Goal: Information Seeking & Learning: Learn about a topic

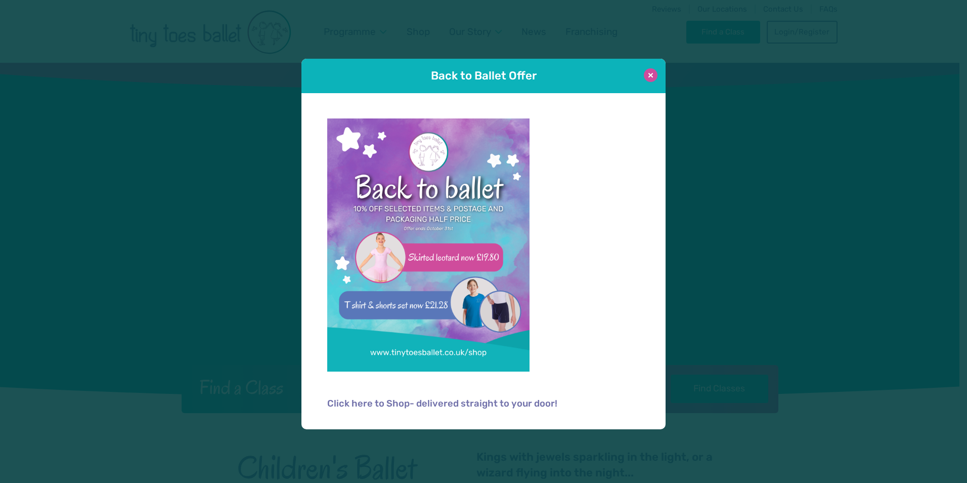
click at [653, 74] on button at bounding box center [651, 75] width 14 height 14
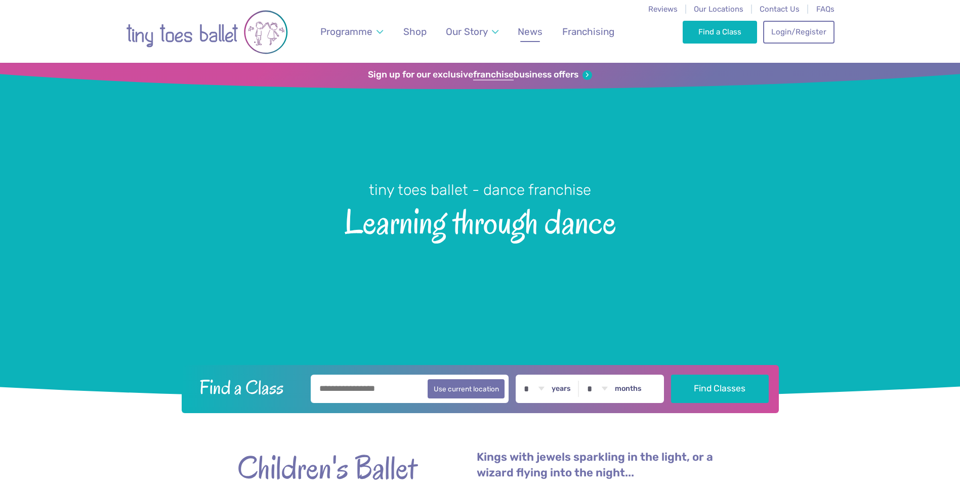
click at [536, 29] on span "News" at bounding box center [529, 32] width 25 height 12
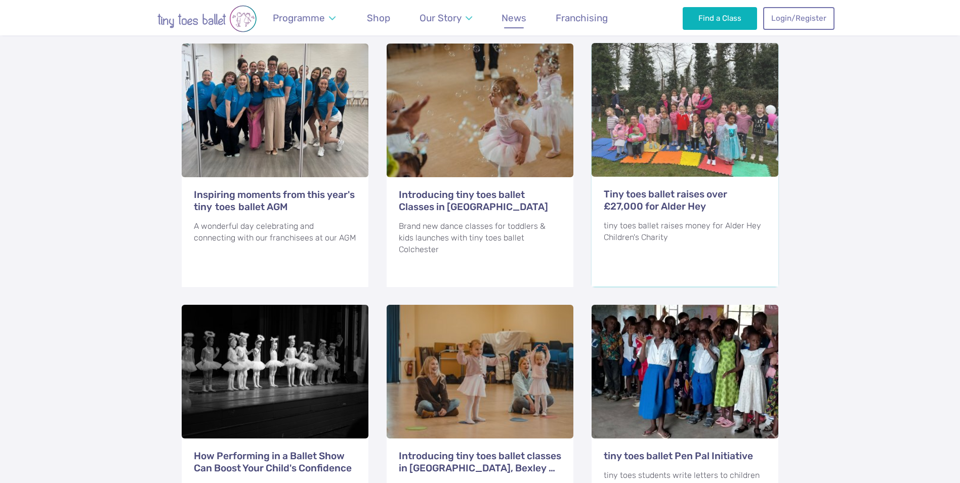
scroll to position [405, 0]
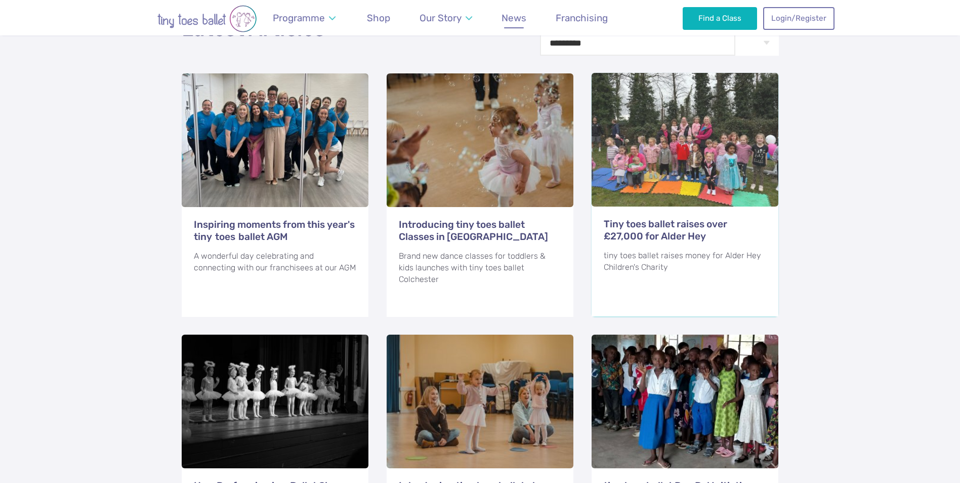
click at [641, 218] on h3 "Tiny toes ballet raises over £27,000 for Alder Hey" at bounding box center [684, 230] width 163 height 24
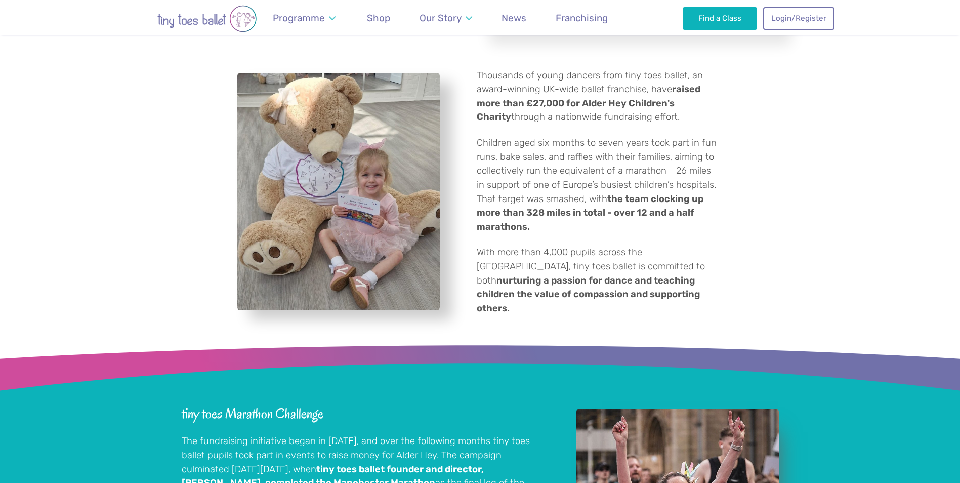
scroll to position [253, 0]
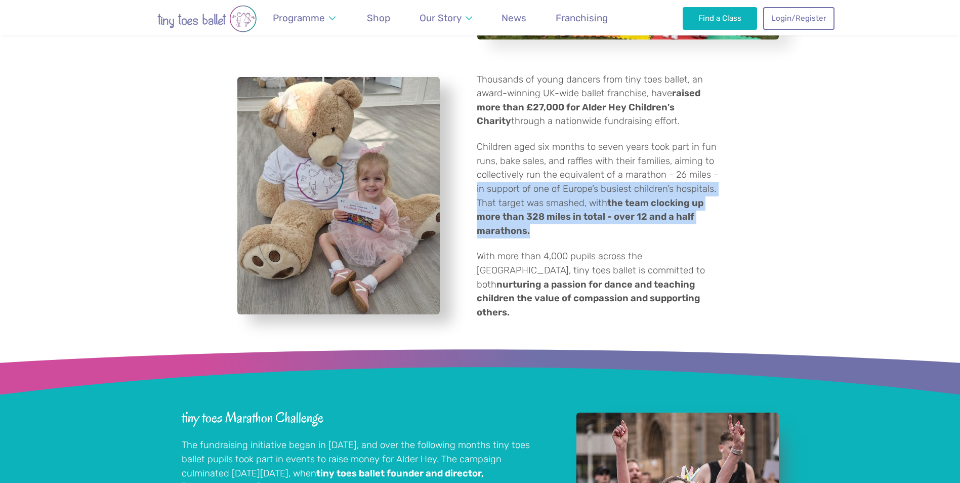
drag, startPoint x: 591, startPoint y: 227, endPoint x: 475, endPoint y: 194, distance: 120.6
click at [475, 194] on div "Thousands of young dancers from tiny toes ballet, an award-winning UK-wide ball…" at bounding box center [594, 196] width 258 height 247
copy p "in support of one of Europe’s busiest children’s hospitals. That target was sma…"
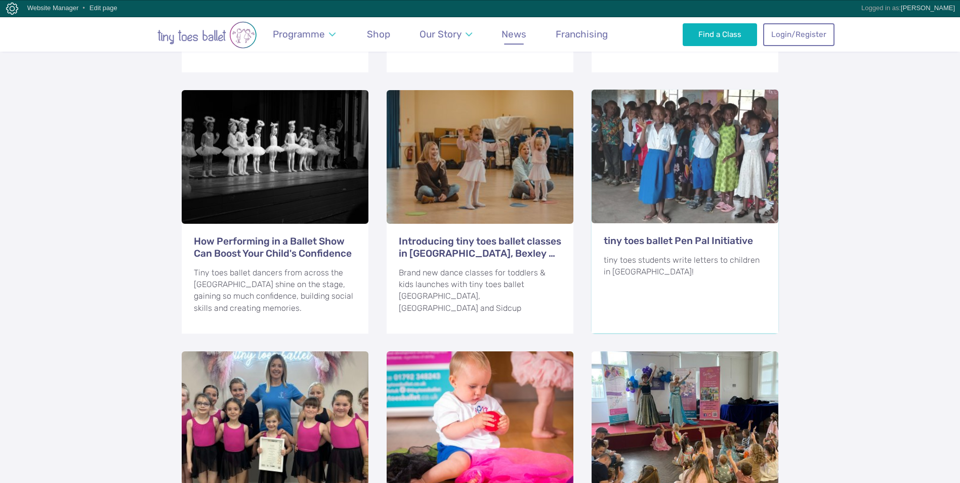
scroll to position [658, 0]
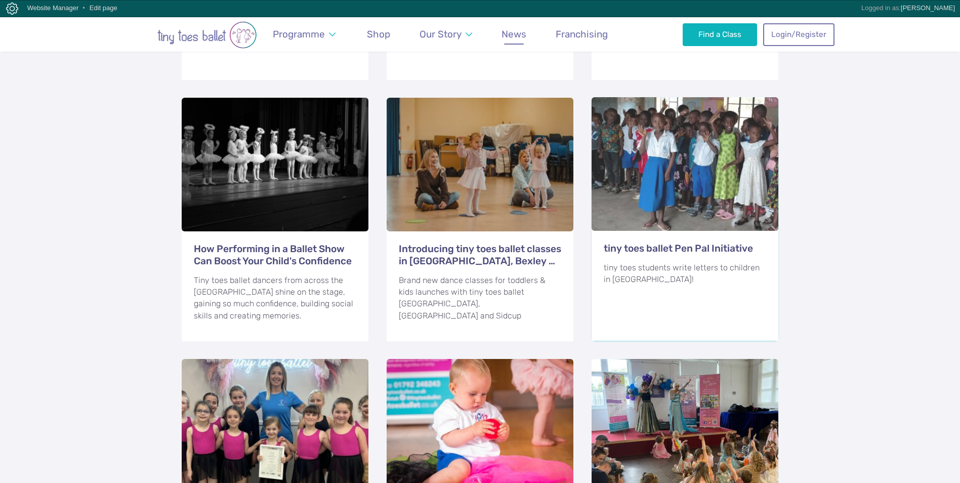
click at [651, 242] on h3 "tiny toes ballet Pen Pal Initiative" at bounding box center [684, 248] width 163 height 12
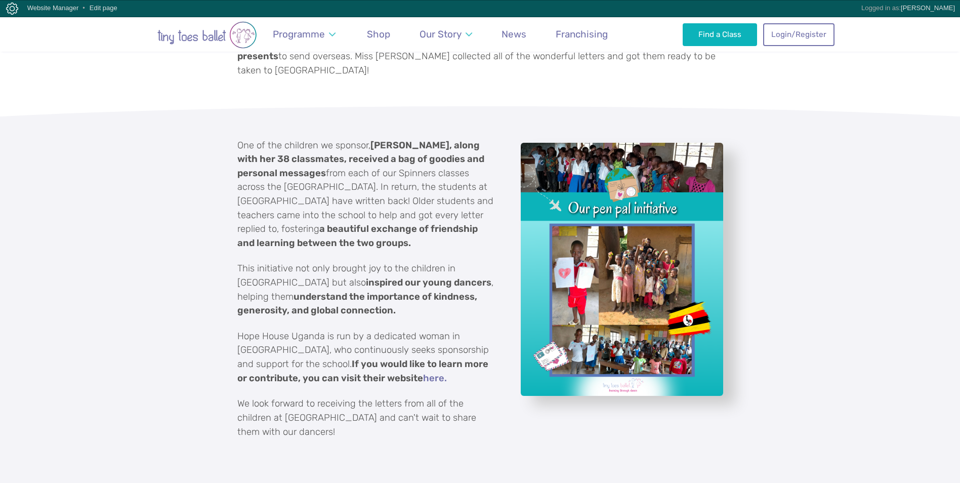
scroll to position [607, 0]
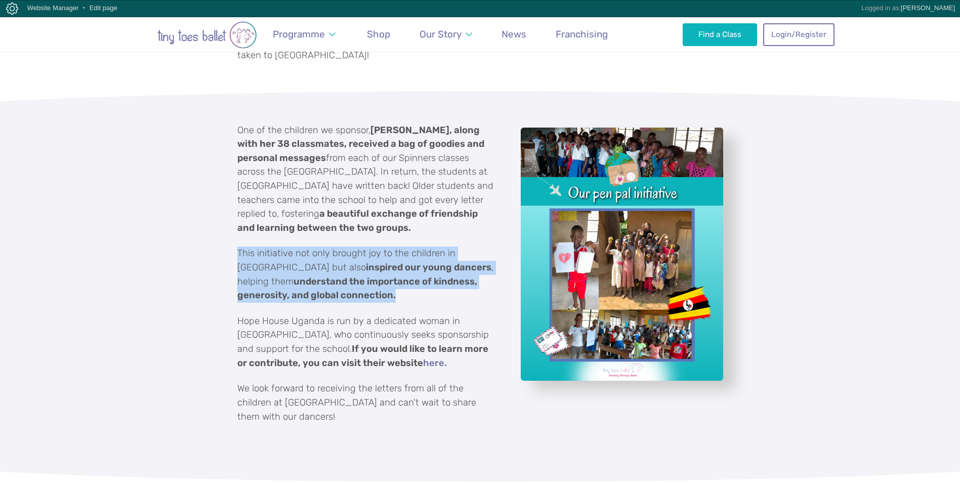
drag, startPoint x: 236, startPoint y: 241, endPoint x: 356, endPoint y: 275, distance: 124.4
click at [356, 275] on div "One of the children we sponsor, Miriam, along with her 38 classmates, received …" at bounding box center [480, 286] width 960 height 391
copy p "This initiative not only brought joy to the children in Uganda but also inspire…"
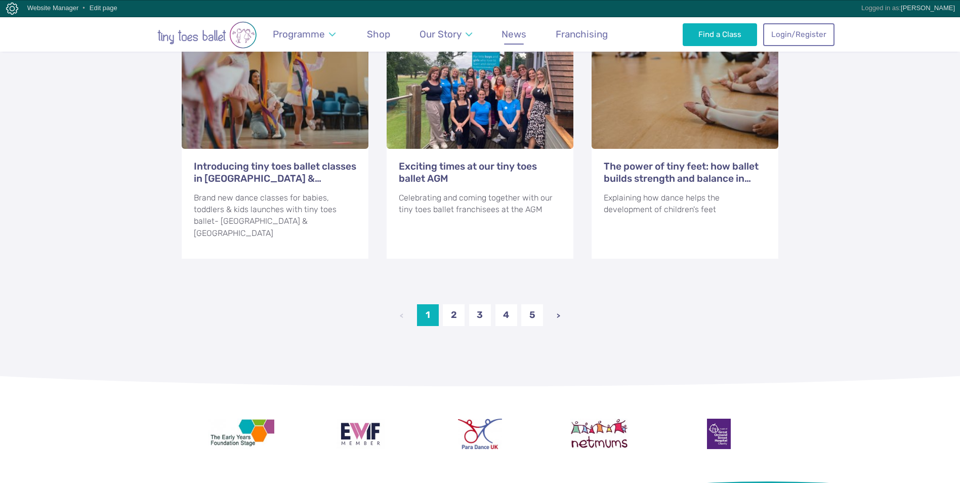
scroll to position [1264, 0]
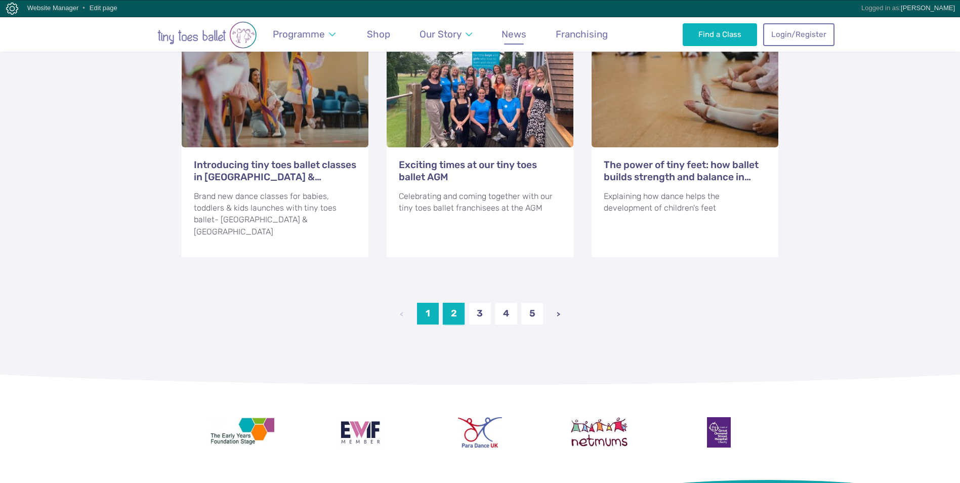
click at [448, 302] on link "2" at bounding box center [454, 313] width 22 height 22
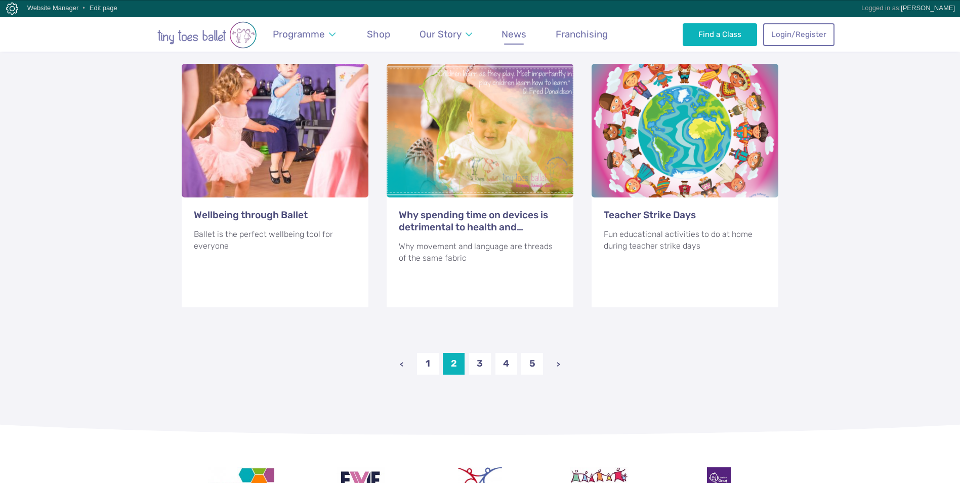
scroll to position [1214, 0]
click at [479, 353] on link "3" at bounding box center [480, 363] width 22 height 22
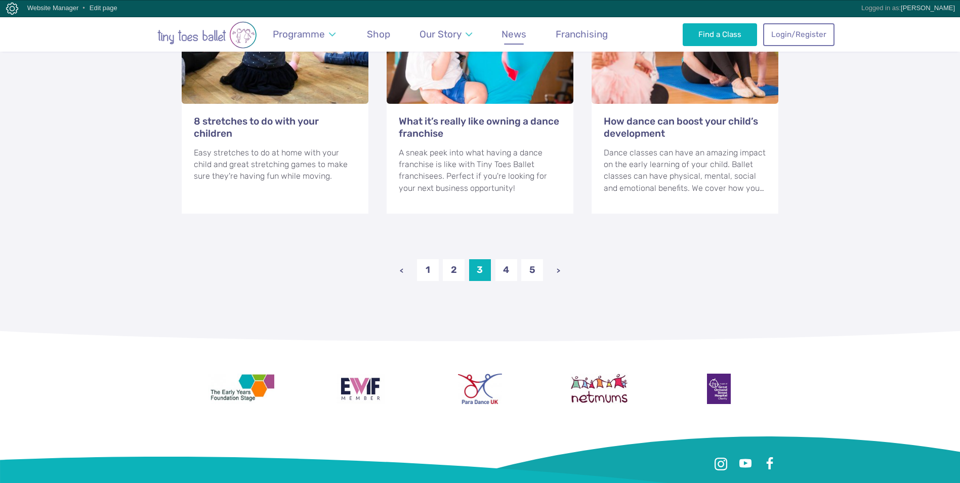
scroll to position [1315, 0]
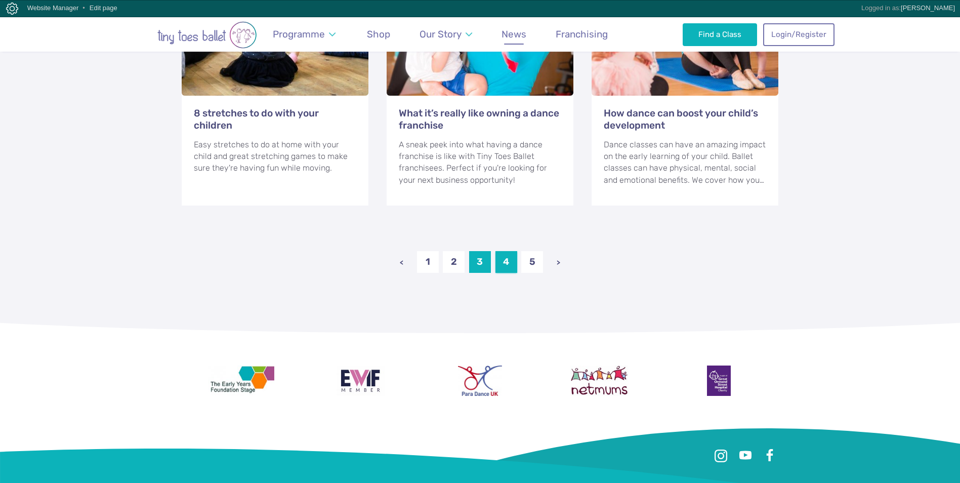
click at [503, 257] on link "4" at bounding box center [506, 262] width 22 height 22
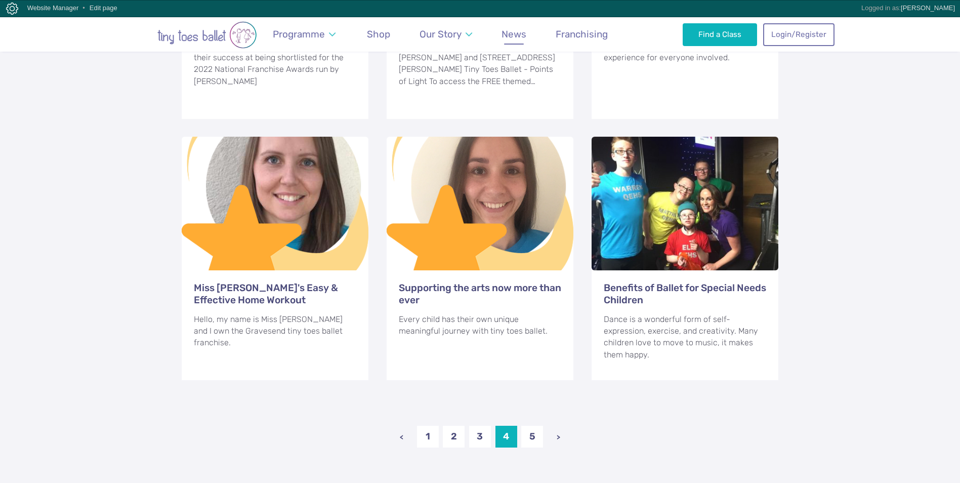
scroll to position [1163, 0]
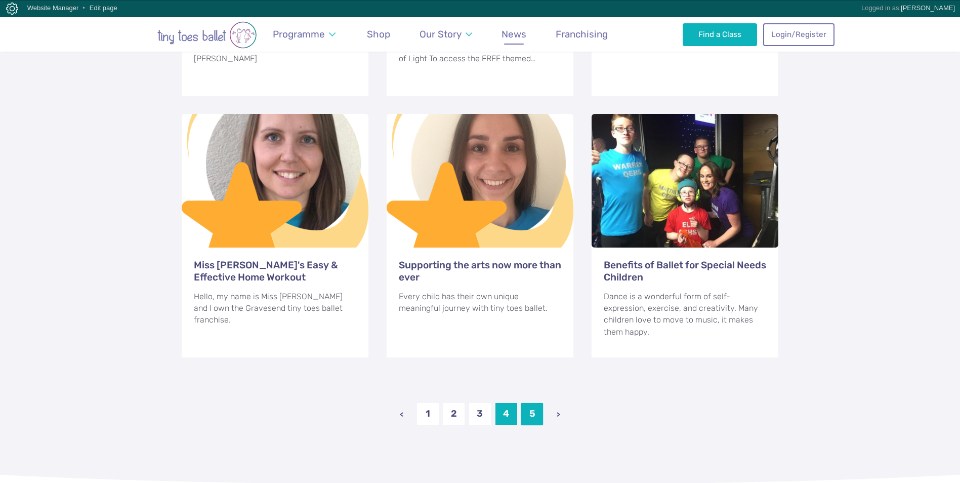
click at [529, 403] on link "5" at bounding box center [532, 414] width 22 height 22
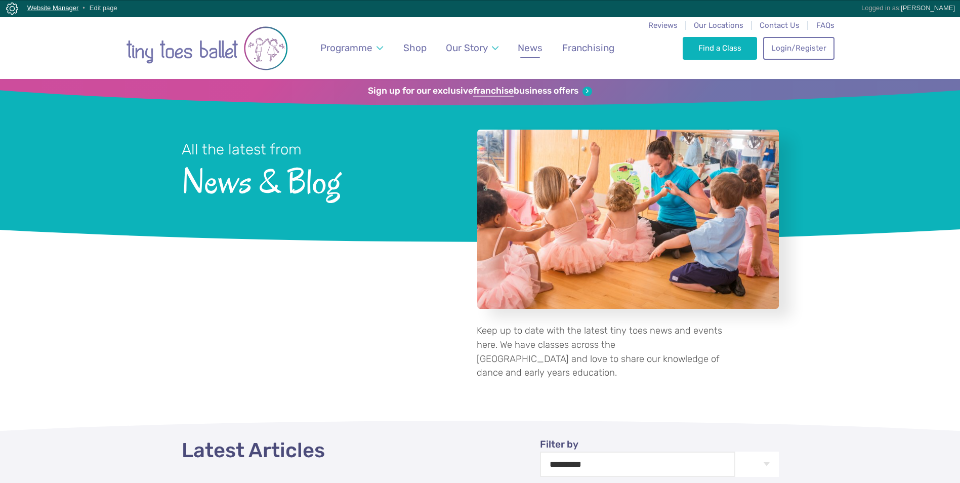
click at [38, 7] on link "Website Manager" at bounding box center [53, 8] width 52 height 8
